Goal: Transaction & Acquisition: Purchase product/service

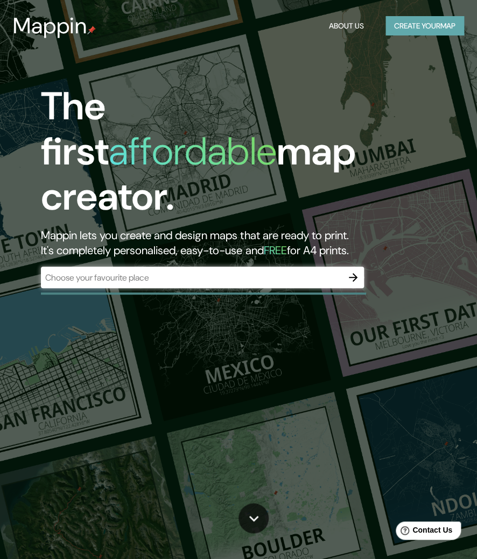
click at [413, 27] on button "Create your map" at bounding box center [424, 26] width 79 height 20
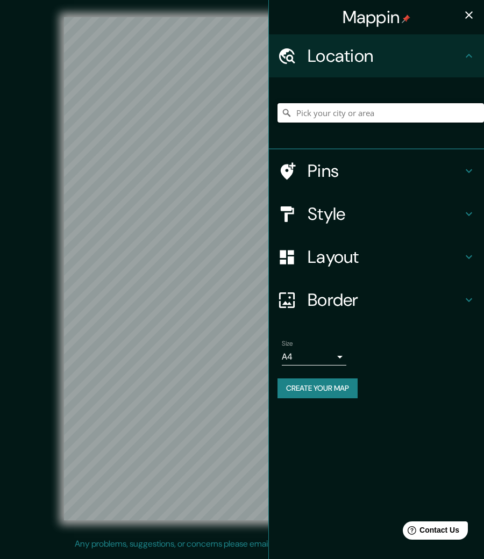
click at [362, 122] on input "Pick your city or area" at bounding box center [381, 112] width 207 height 19
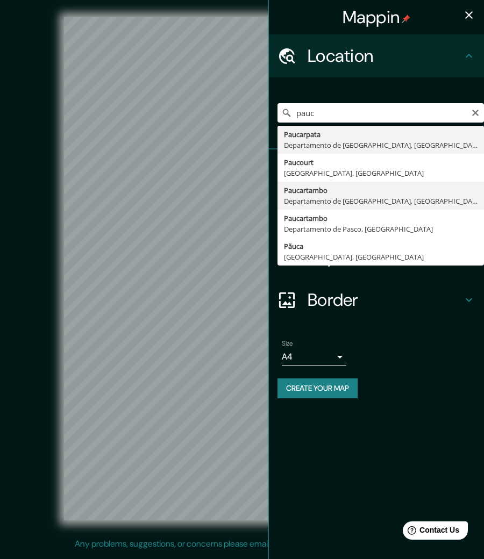
type input "Paucartambo, [GEOGRAPHIC_DATA], [GEOGRAPHIC_DATA]"
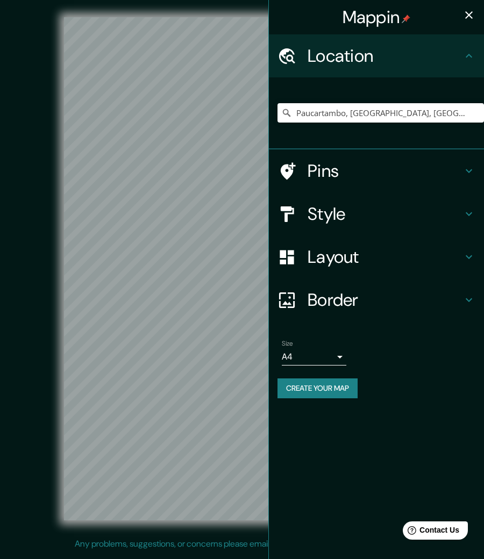
click at [356, 200] on div "Style" at bounding box center [376, 214] width 215 height 43
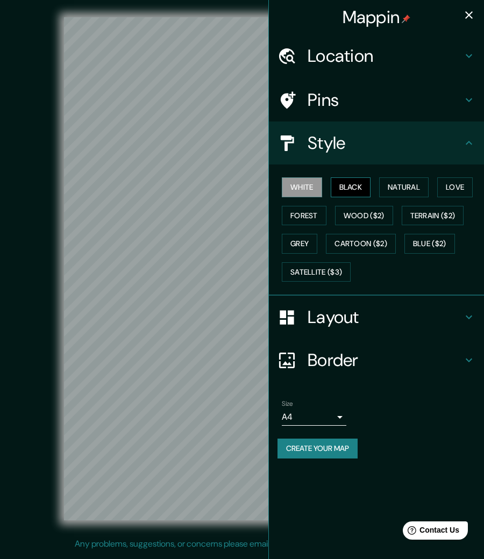
click at [343, 181] on button "Black" at bounding box center [351, 187] width 40 height 20
click at [467, 4] on button "button" at bounding box center [469, 15] width 22 height 22
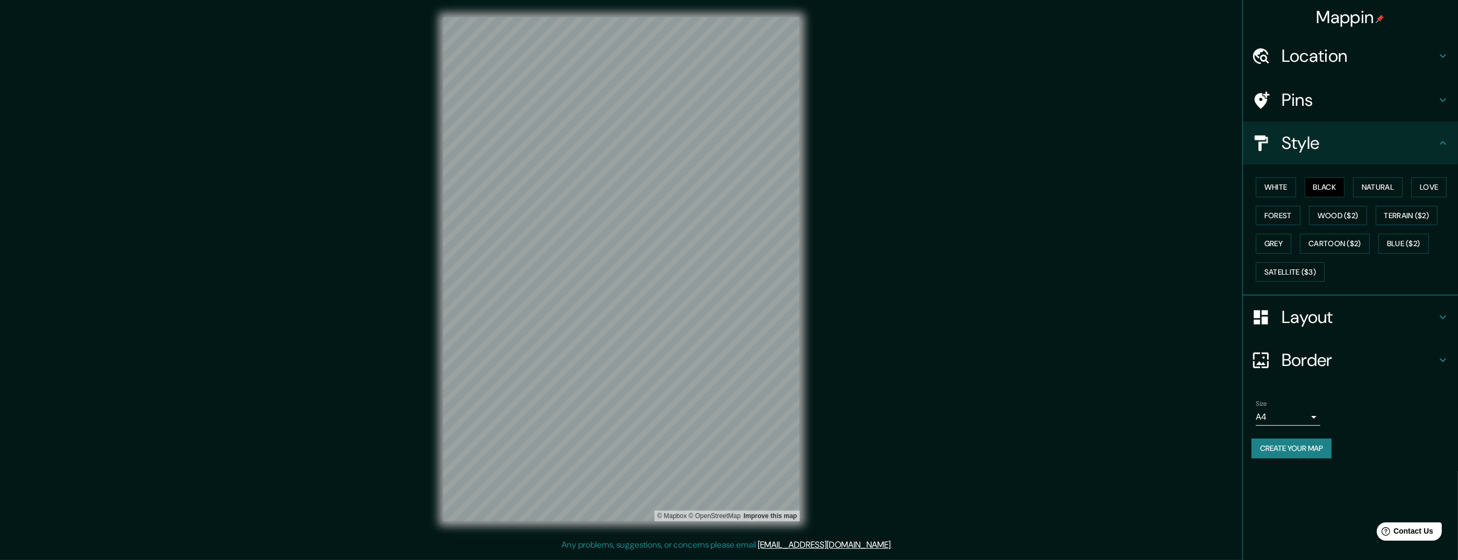
click at [476, 423] on body "Mappin Location [GEOGRAPHIC_DATA], [GEOGRAPHIC_DATA], [GEOGRAPHIC_DATA] Pins St…" at bounding box center [729, 280] width 1458 height 560
click at [476, 440] on li "A4" at bounding box center [1288, 438] width 65 height 19
click at [476, 451] on button "Create your map" at bounding box center [1292, 449] width 80 height 20
